Goal: Task Accomplishment & Management: Use online tool/utility

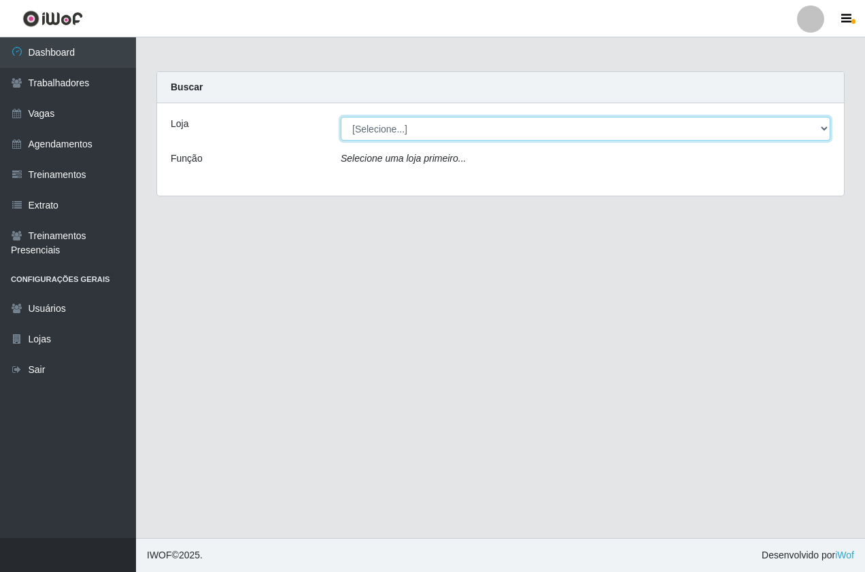
click at [398, 118] on select "[Selecione...] Pizza Nostra" at bounding box center [585, 129] width 489 height 24
drag, startPoint x: 407, startPoint y: 123, endPoint x: 413, endPoint y: 129, distance: 9.1
click at [407, 123] on select "[Selecione...] Pizza Nostra" at bounding box center [585, 129] width 489 height 24
click at [415, 131] on select "[Selecione...] Pizza Nostra" at bounding box center [585, 129] width 489 height 24
select select "337"
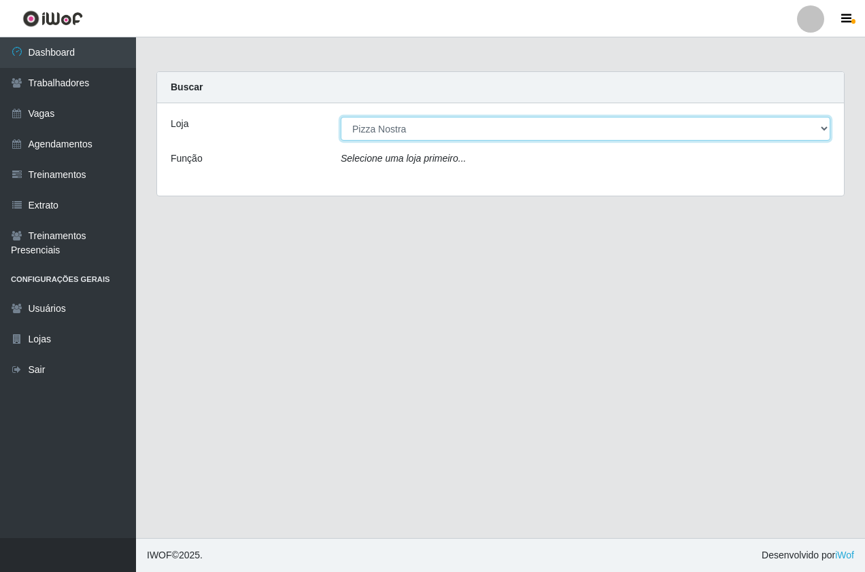
click at [341, 117] on select "[Selecione...] Pizza Nostra" at bounding box center [585, 129] width 489 height 24
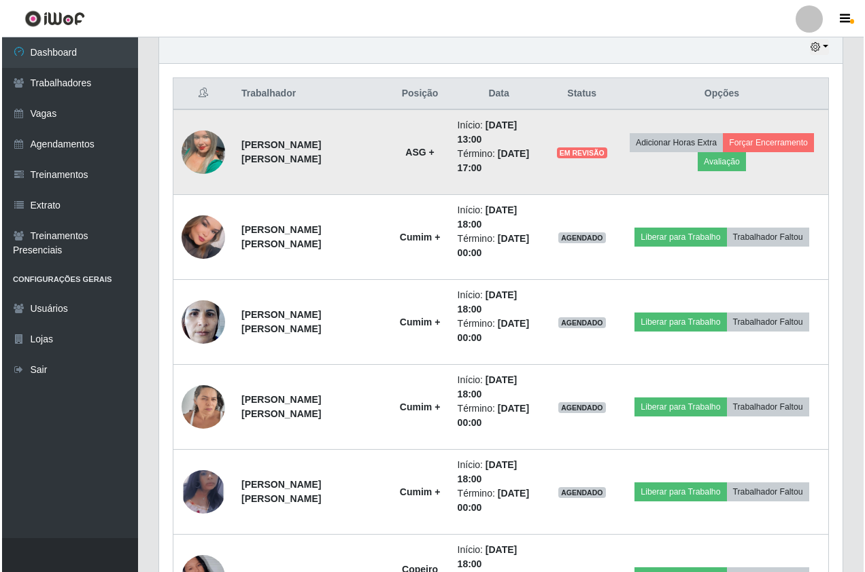
scroll to position [462, 0]
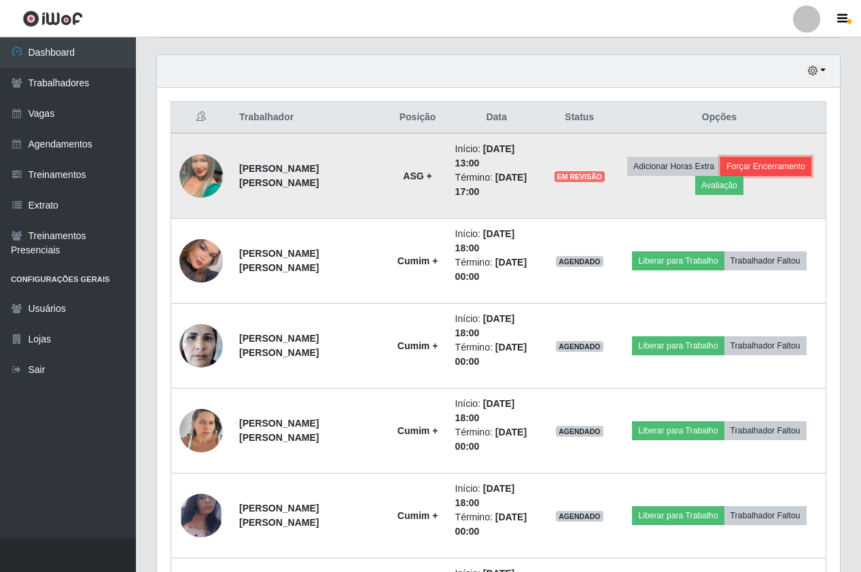
click at [763, 170] on button "Forçar Encerramento" at bounding box center [766, 166] width 91 height 19
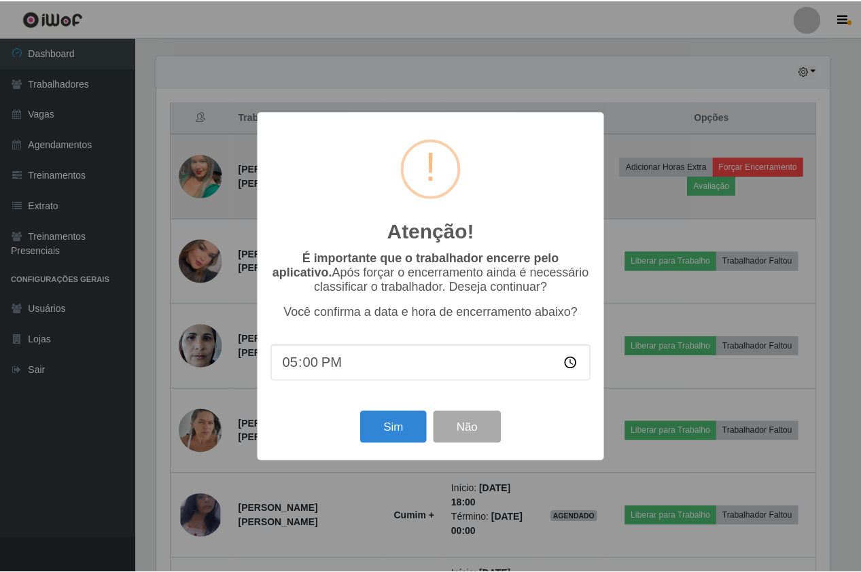
scroll to position [282, 676]
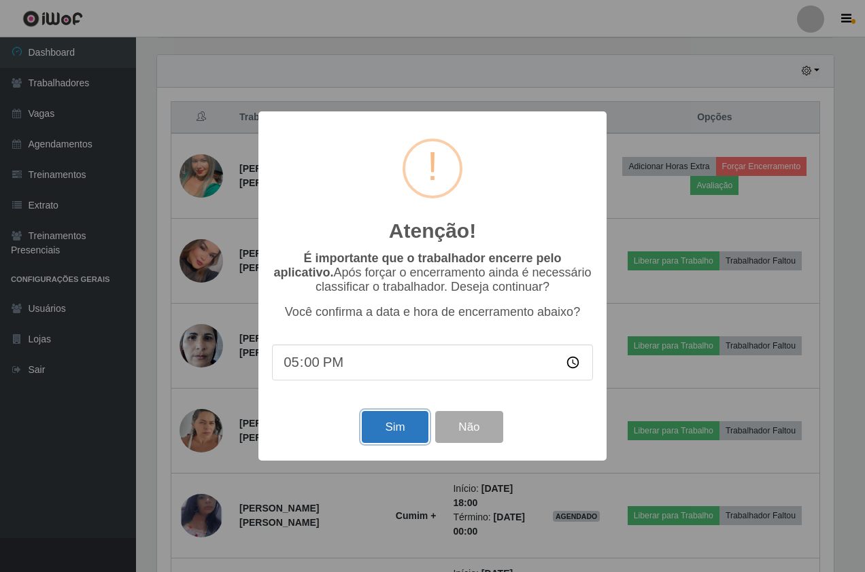
click at [410, 430] on button "Sim" at bounding box center [395, 427] width 66 height 32
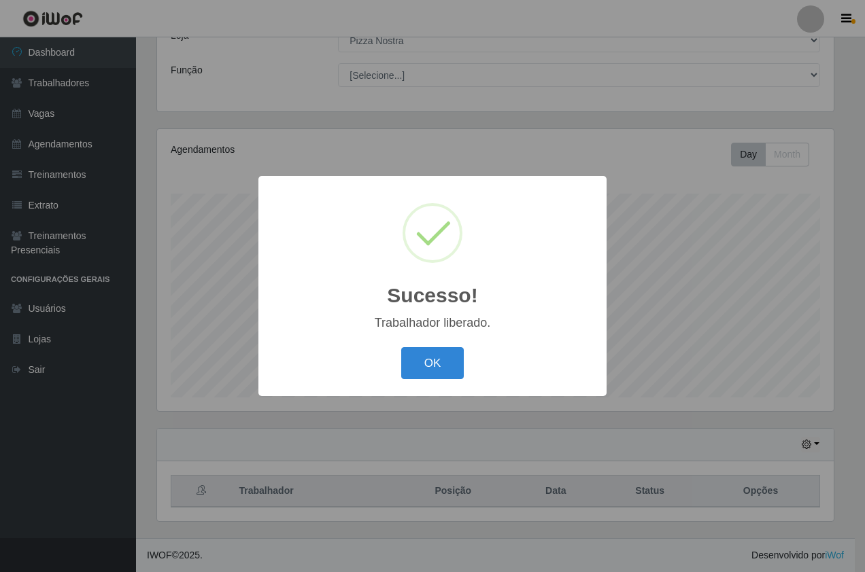
click at [700, 191] on div "Sucesso! × Trabalhador liberado. OK Cancel" at bounding box center [432, 286] width 865 height 572
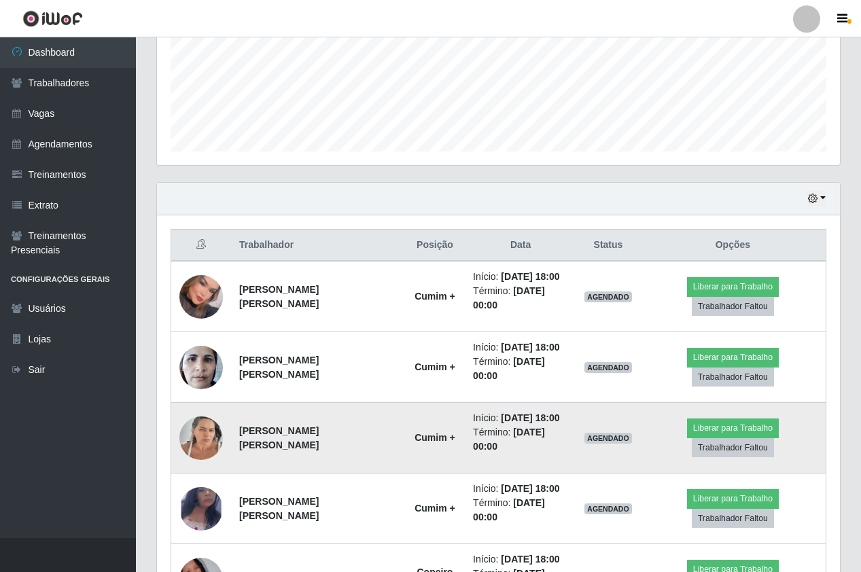
scroll to position [442, 0]
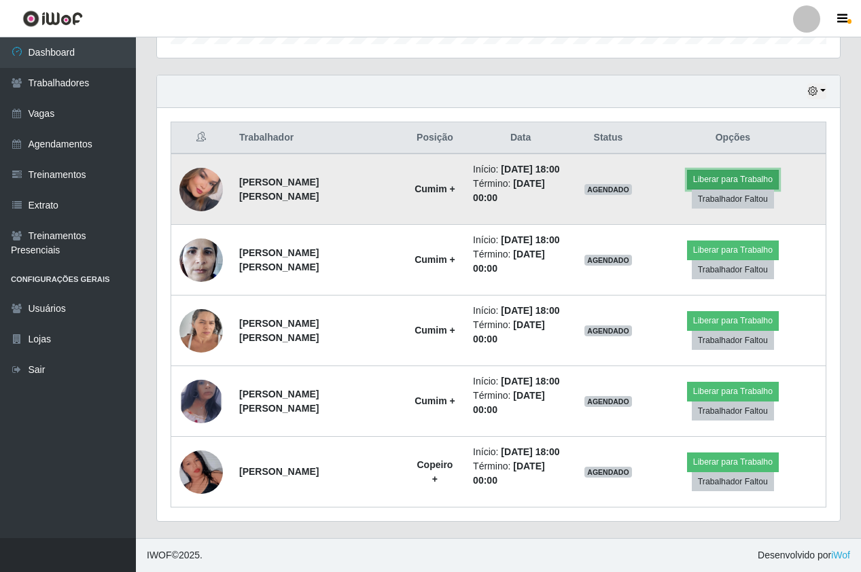
click at [750, 173] on button "Liberar para Trabalho" at bounding box center [733, 179] width 92 height 19
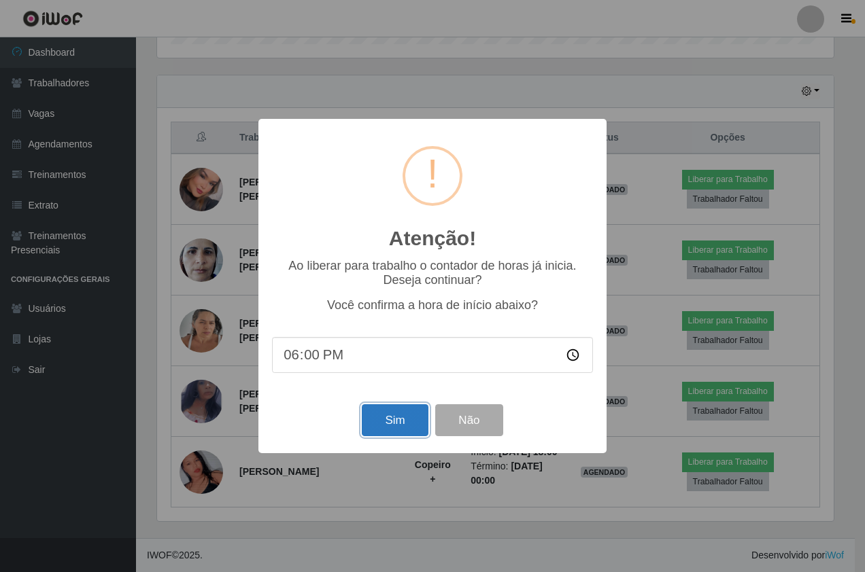
click at [414, 428] on button "Sim" at bounding box center [395, 420] width 66 height 32
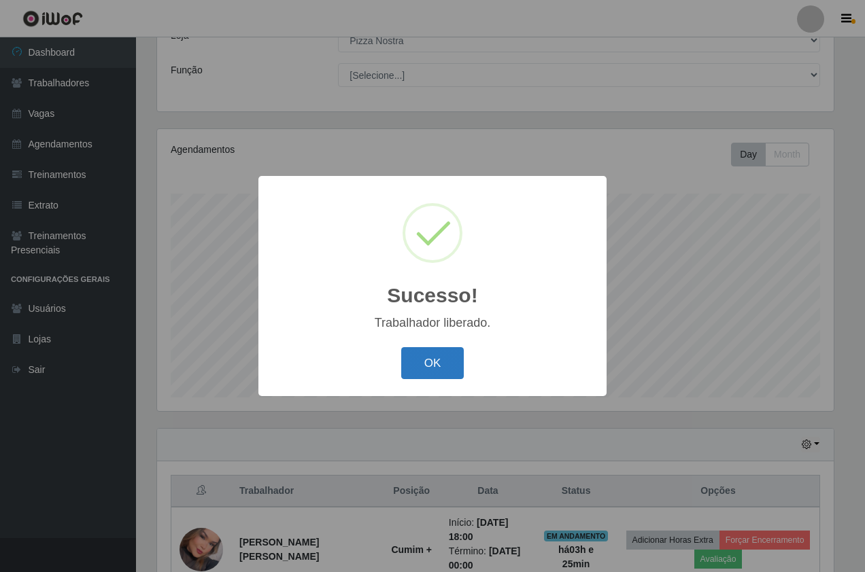
click at [447, 349] on button "OK" at bounding box center [432, 363] width 63 height 32
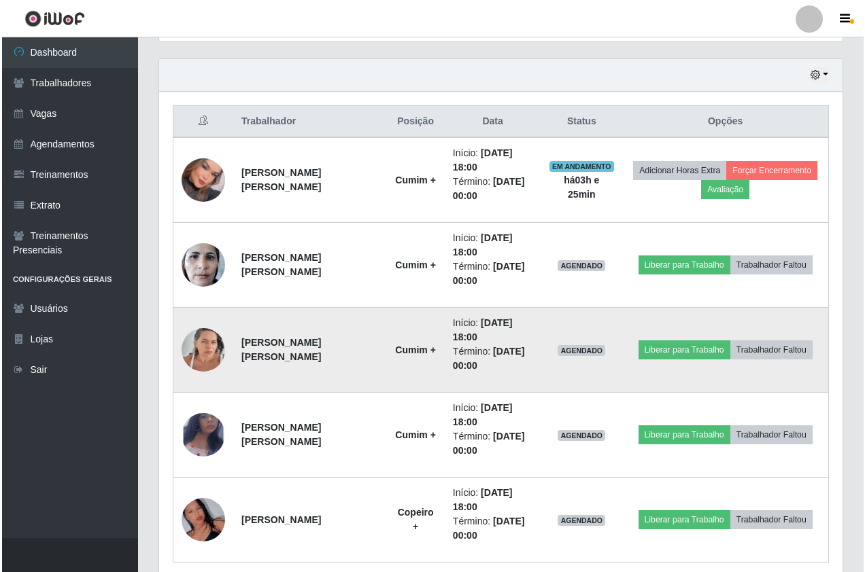
scroll to position [513, 0]
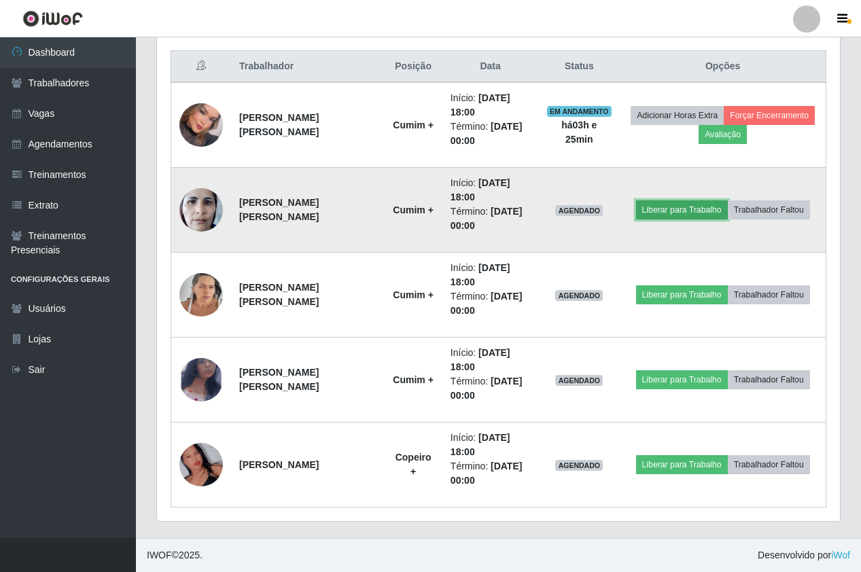
click at [683, 216] on button "Liberar para Trabalho" at bounding box center [682, 210] width 92 height 19
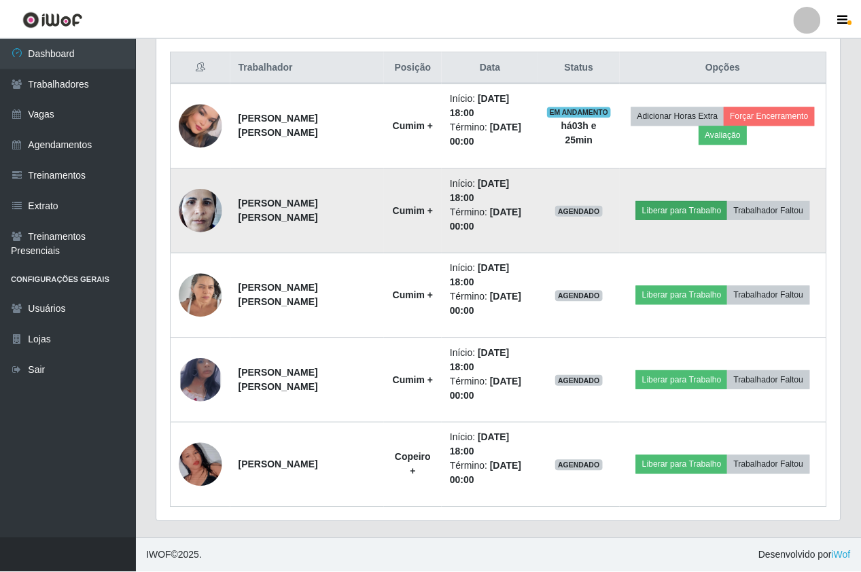
scroll to position [282, 676]
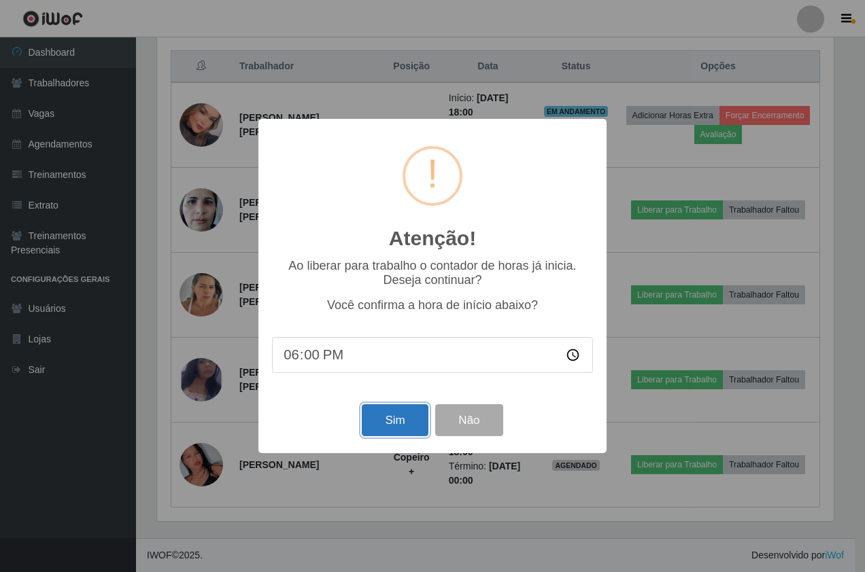
click at [408, 421] on button "Sim" at bounding box center [395, 420] width 66 height 32
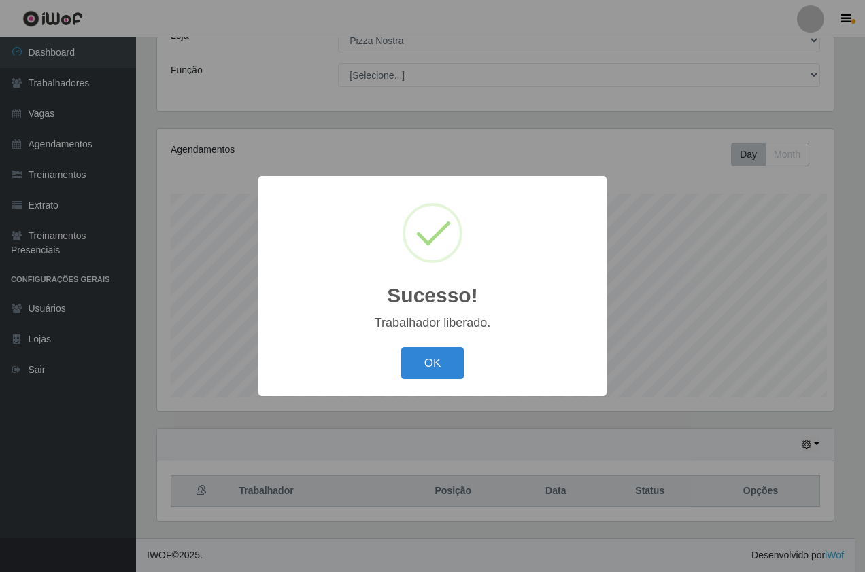
scroll to position [0, 0]
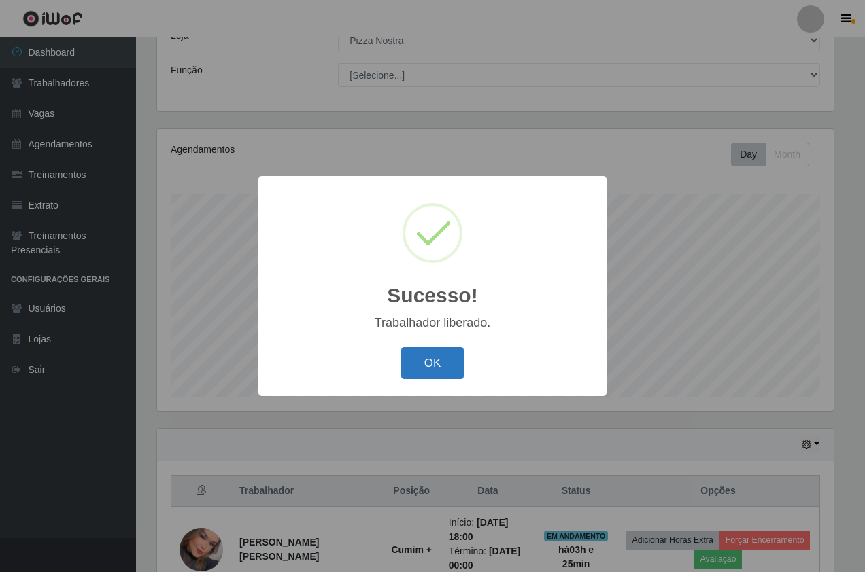
click at [451, 366] on button "OK" at bounding box center [432, 363] width 63 height 32
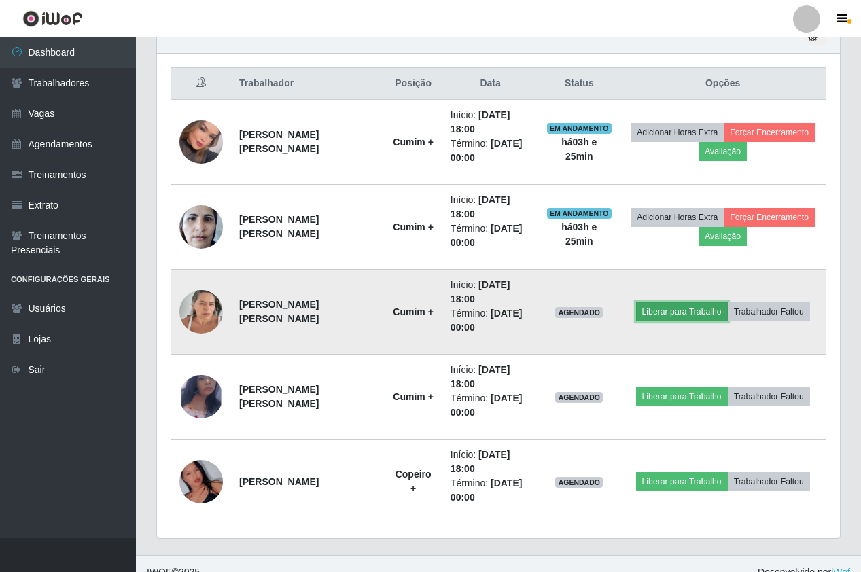
click at [659, 317] on button "Liberar para Trabalho" at bounding box center [682, 312] width 92 height 19
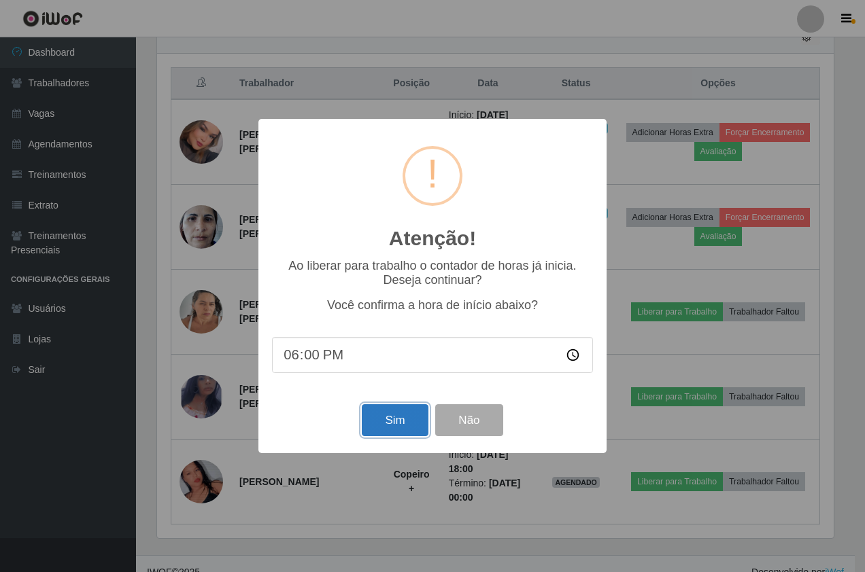
click at [383, 430] on button "Sim" at bounding box center [395, 420] width 66 height 32
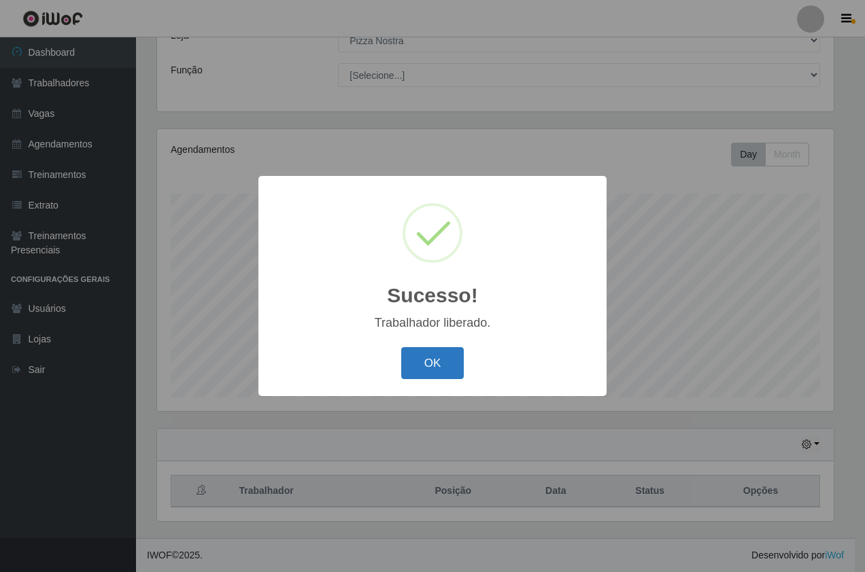
drag, startPoint x: 451, startPoint y: 364, endPoint x: 536, endPoint y: 366, distance: 85.0
click at [451, 363] on button "OK" at bounding box center [432, 363] width 63 height 32
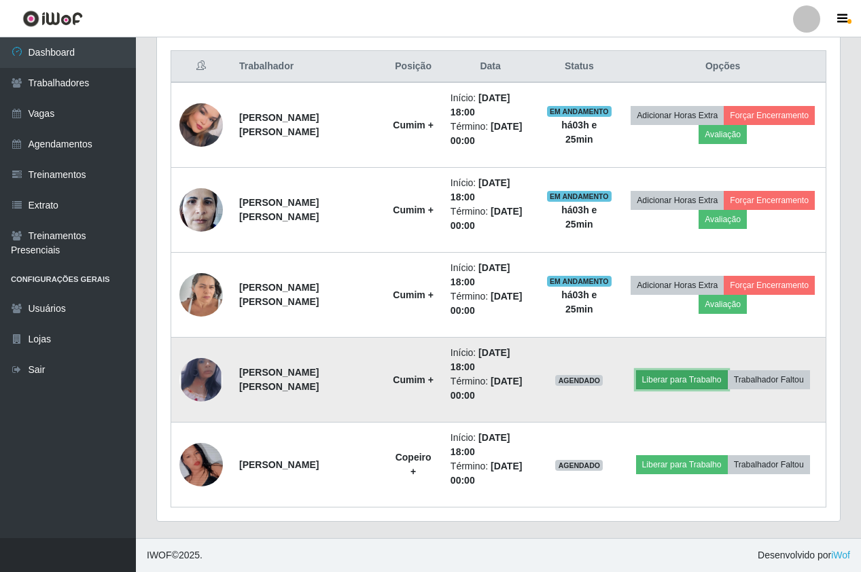
click at [661, 376] on button "Liberar para Trabalho" at bounding box center [682, 379] width 92 height 19
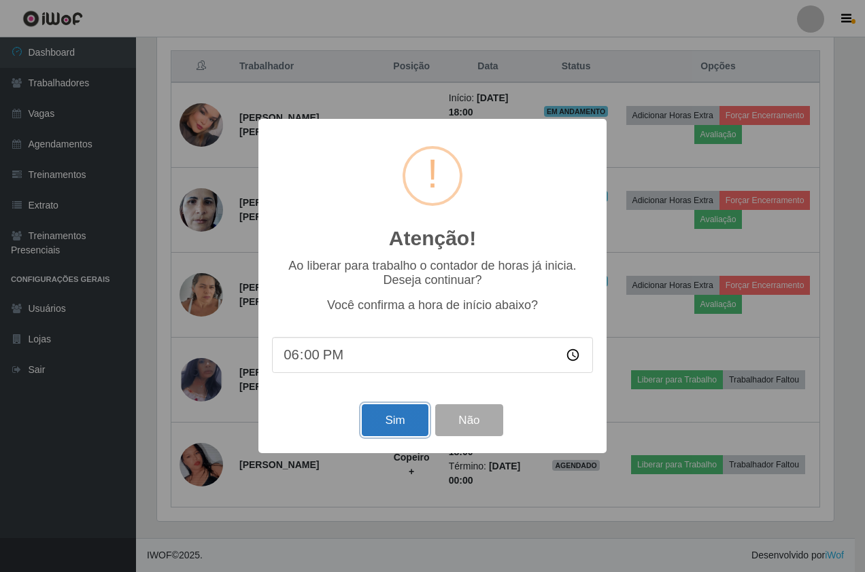
click at [381, 424] on button "Sim" at bounding box center [395, 420] width 66 height 32
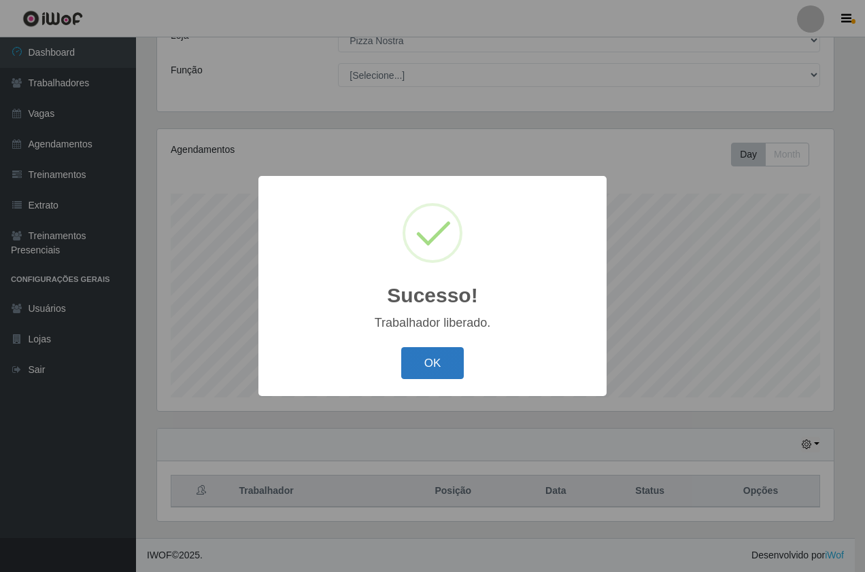
click at [429, 365] on button "OK" at bounding box center [432, 363] width 63 height 32
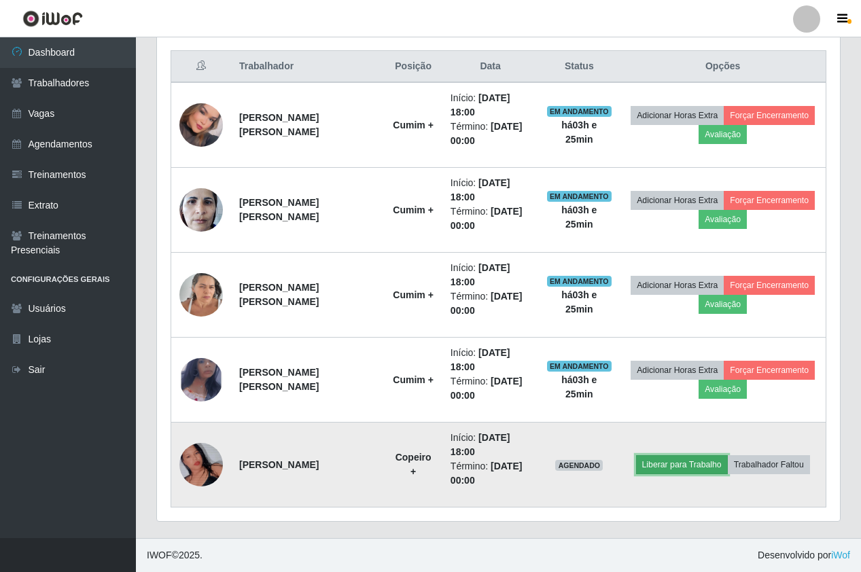
click at [687, 459] on button "Liberar para Trabalho" at bounding box center [682, 464] width 92 height 19
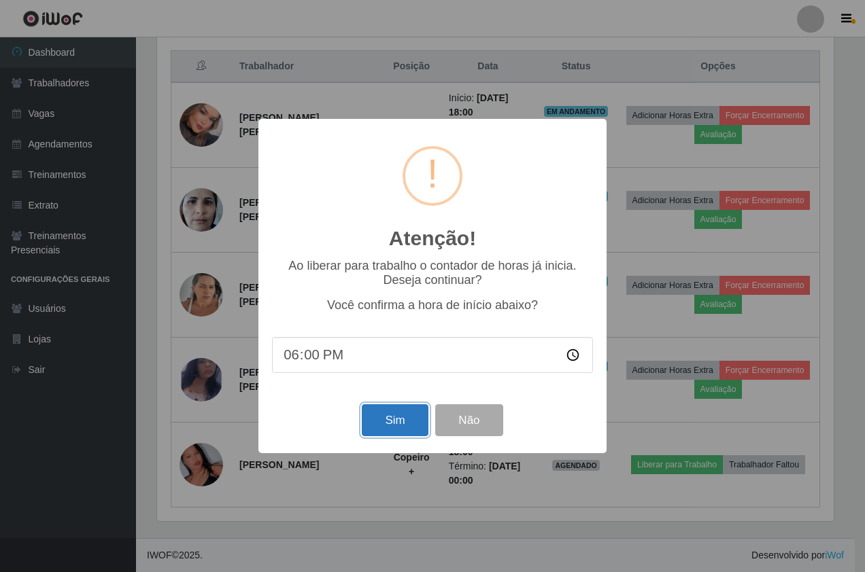
click at [404, 419] on button "Sim" at bounding box center [395, 420] width 66 height 32
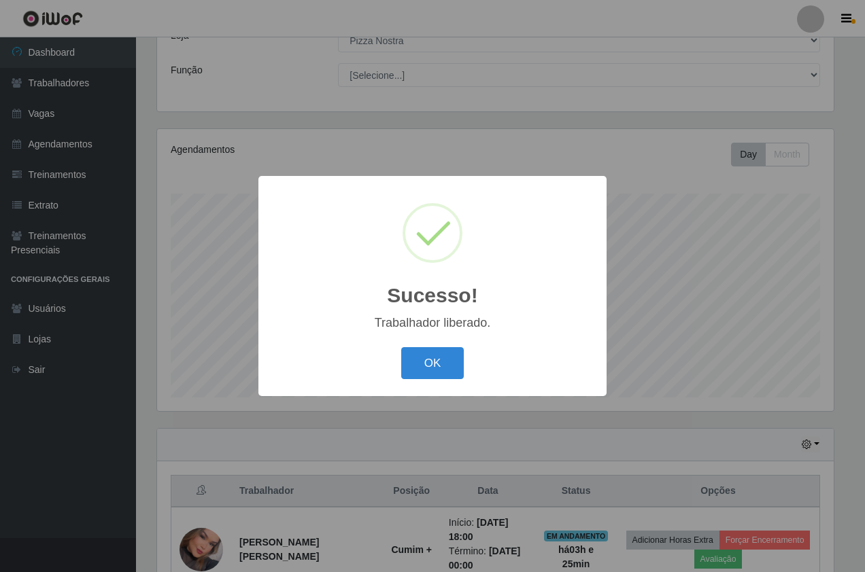
click at [427, 358] on button "OK" at bounding box center [432, 363] width 63 height 32
